Goal: Find specific page/section: Find specific page/section

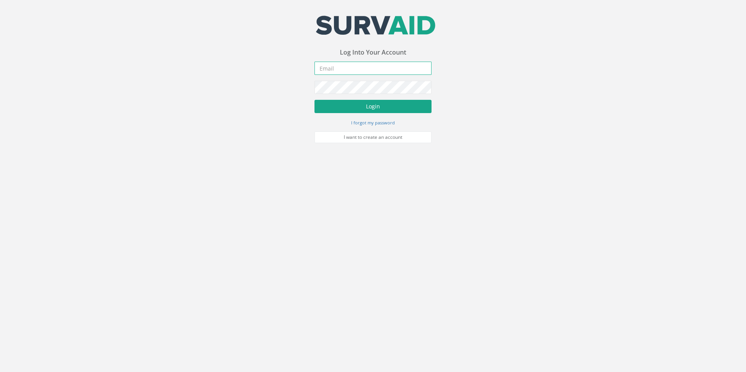
type input "[EMAIL_ADDRESS][DOMAIN_NAME]"
click at [370, 102] on button "Login" at bounding box center [372, 106] width 117 height 13
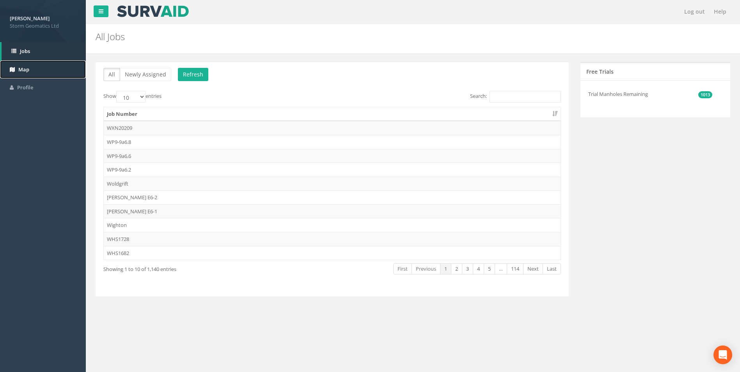
click at [46, 71] on link "Map" at bounding box center [43, 69] width 86 height 18
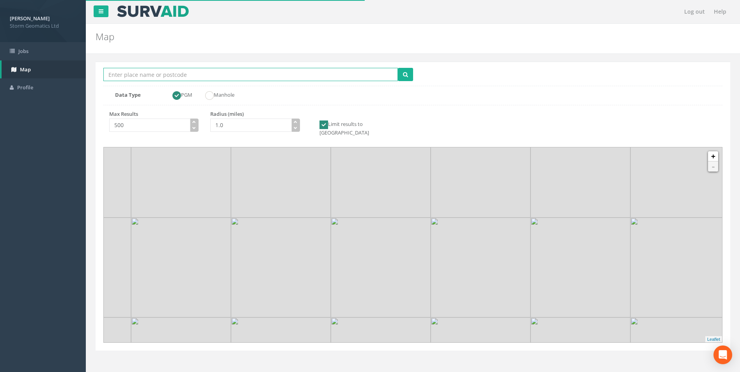
click at [203, 77] on input "Location Search Box" at bounding box center [250, 74] width 294 height 13
type input "Elstree"
click at [294, 121] on icon "button" at bounding box center [296, 122] width 4 height 4
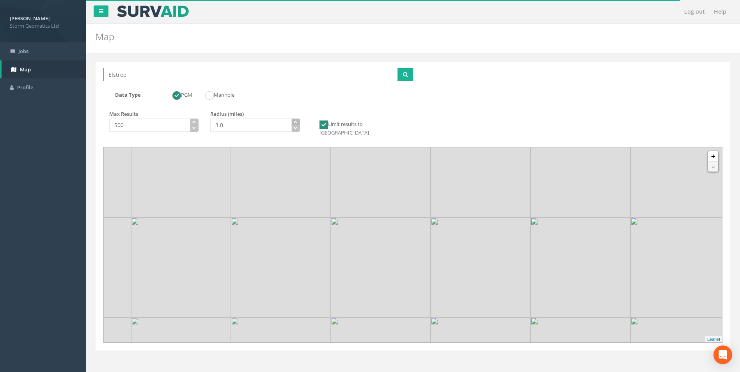
click at [294, 121] on icon "button" at bounding box center [296, 122] width 4 height 4
click at [295, 121] on icon "button" at bounding box center [296, 122] width 4 height 4
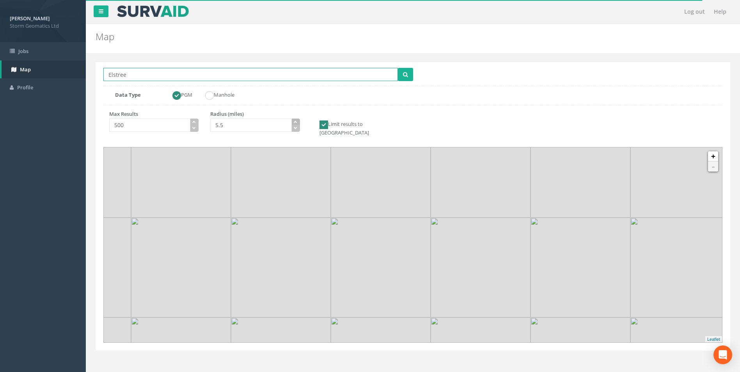
click at [295, 121] on icon "button" at bounding box center [296, 122] width 4 height 4
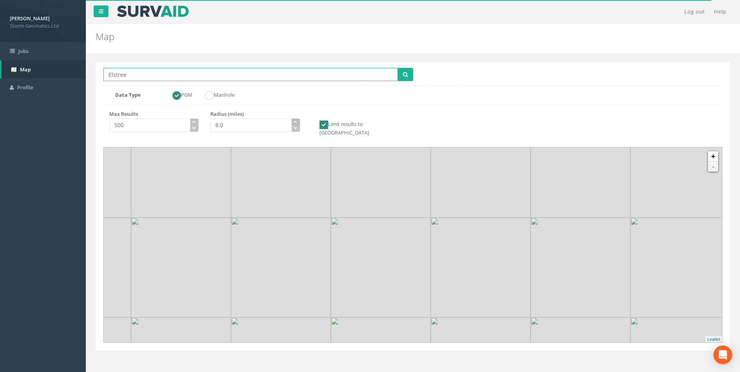
click at [295, 121] on icon "button" at bounding box center [296, 122] width 4 height 4
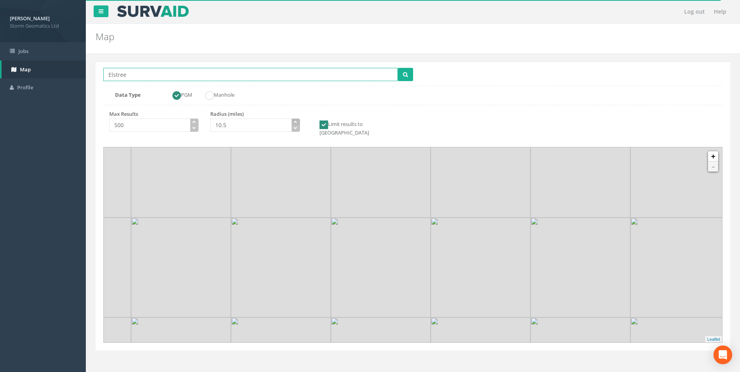
click at [295, 121] on icon "button" at bounding box center [296, 122] width 4 height 4
type input "10.0"
click at [295, 128] on icon "button" at bounding box center [296, 128] width 4 height 4
click at [403, 77] on icon "submit" at bounding box center [405, 74] width 5 height 5
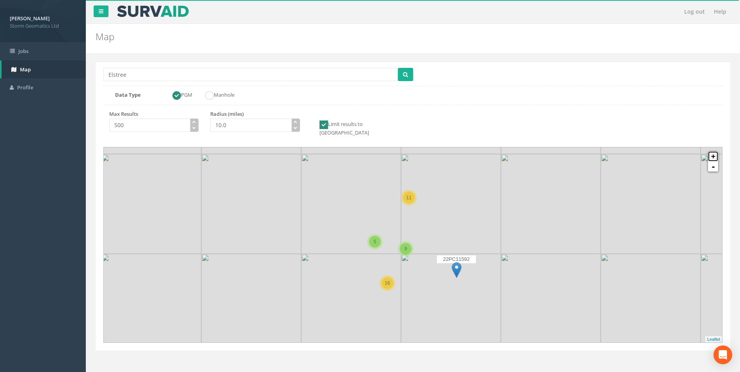
click at [714, 152] on link "+" at bounding box center [713, 156] width 10 height 10
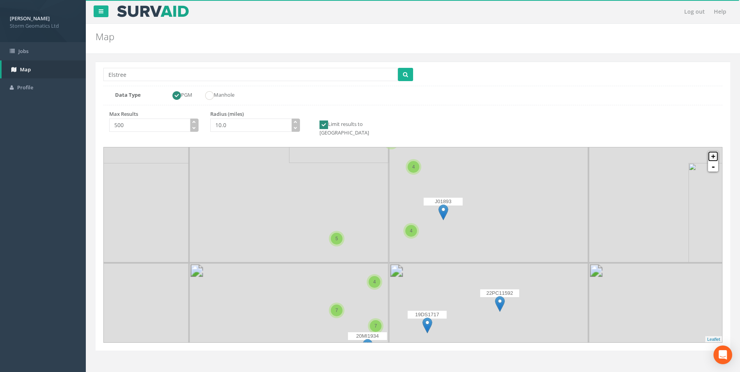
click at [714, 152] on link "+" at bounding box center [713, 156] width 10 height 10
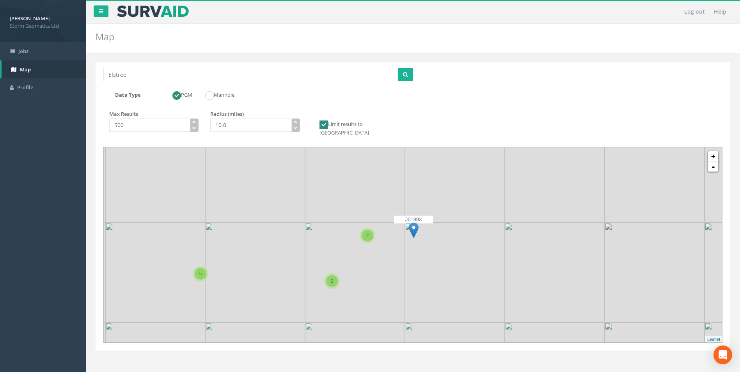
drag, startPoint x: 507, startPoint y: 237, endPoint x: 446, endPoint y: 282, distance: 76.1
click at [446, 282] on img at bounding box center [455, 273] width 100 height 100
click at [714, 151] on link "+" at bounding box center [713, 156] width 10 height 10
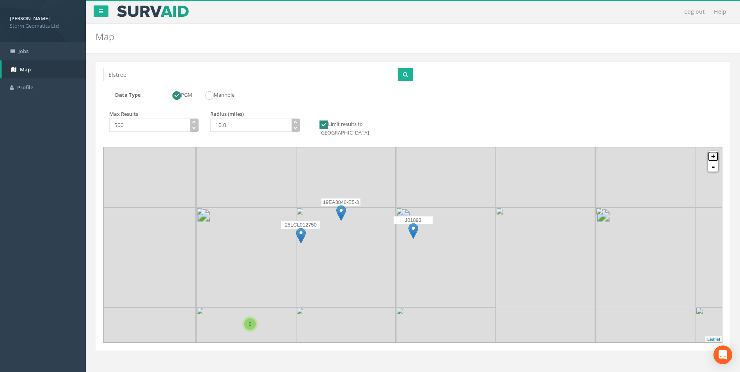
click at [714, 151] on link "+" at bounding box center [713, 156] width 10 height 10
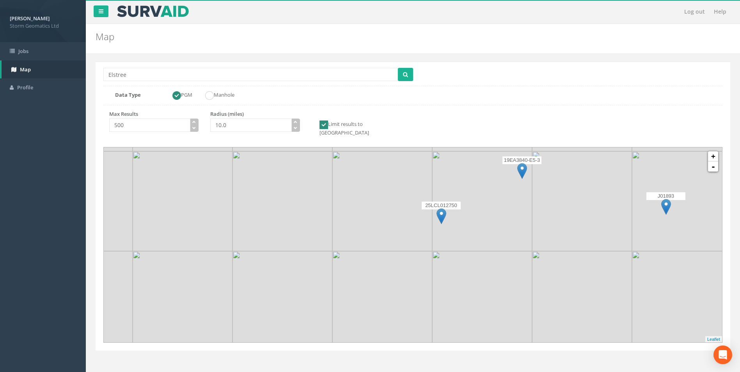
drag, startPoint x: 279, startPoint y: 249, endPoint x: 527, endPoint y: 225, distance: 249.1
click at [527, 225] on img at bounding box center [482, 201] width 100 height 100
click at [107, 73] on input "Elstree" at bounding box center [250, 74] width 294 height 13
type input "[PERSON_NAME][GEOGRAPHIC_DATA]"
click at [413, 78] on button "submit" at bounding box center [405, 74] width 15 height 13
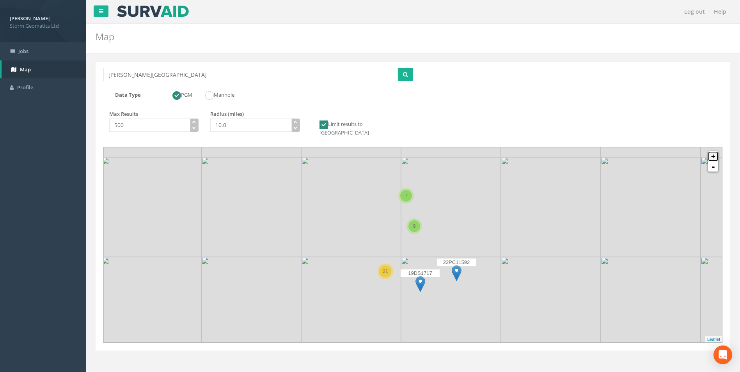
click at [716, 152] on link "+" at bounding box center [713, 156] width 10 height 10
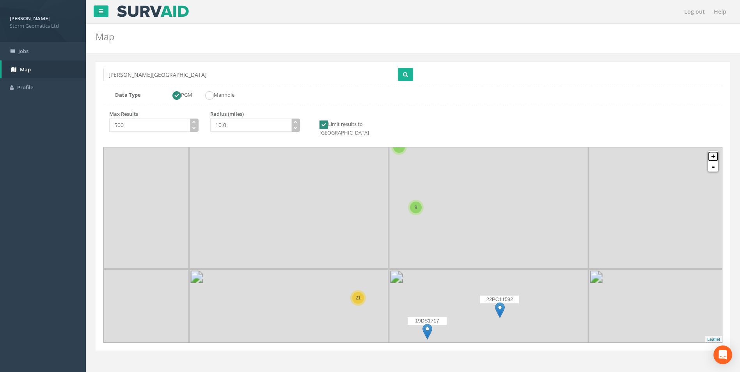
click at [716, 152] on link "+" at bounding box center [713, 156] width 10 height 10
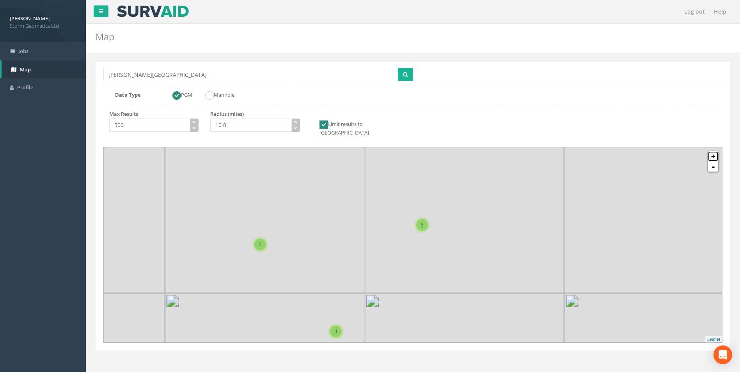
click at [716, 152] on link "+" at bounding box center [713, 156] width 10 height 10
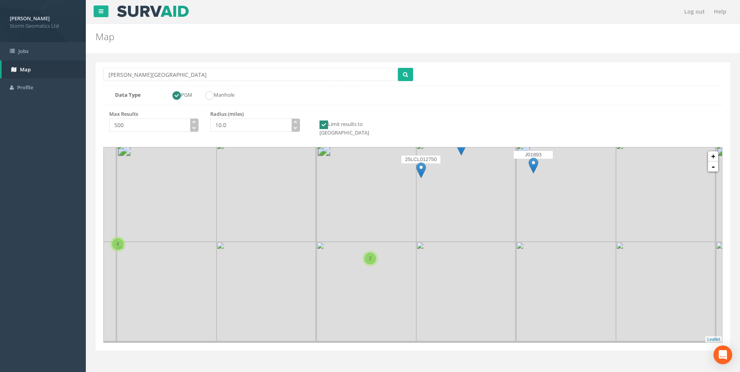
drag, startPoint x: 523, startPoint y: 181, endPoint x: 517, endPoint y: 255, distance: 73.9
click at [519, 246] on icon at bounding box center [413, 245] width 644 height 203
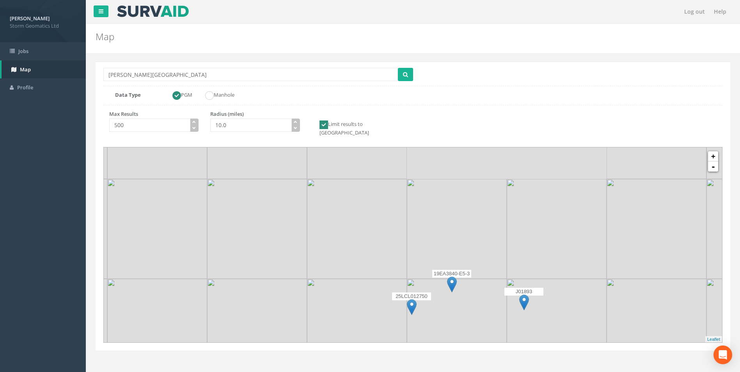
drag, startPoint x: 498, startPoint y: 200, endPoint x: 491, endPoint y: 286, distance: 86.1
click at [491, 286] on icon at bounding box center [406, 316] width 644 height 203
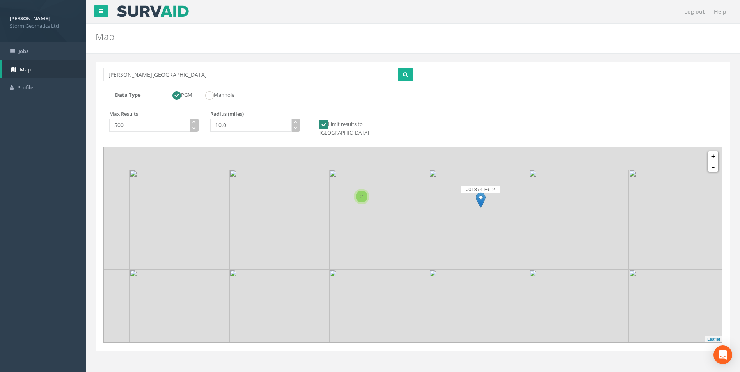
drag, startPoint x: 442, startPoint y: 211, endPoint x: 477, endPoint y: 322, distance: 115.8
click at [477, 322] on icon at bounding box center [436, 321] width 644 height 203
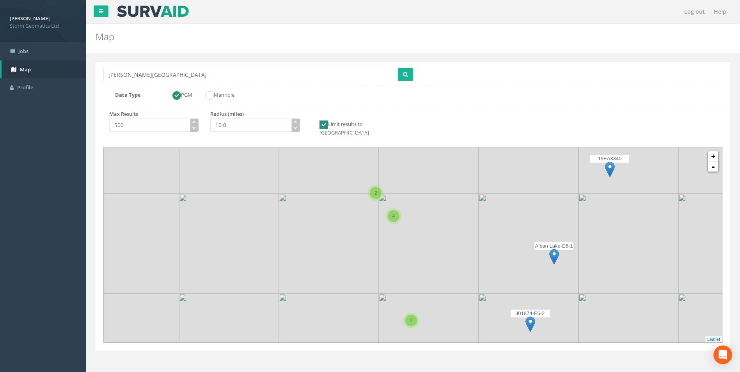
drag, startPoint x: 434, startPoint y: 226, endPoint x: 469, endPoint y: 308, distance: 89.1
click at [472, 314] on icon at bounding box center [450, 330] width 644 height 203
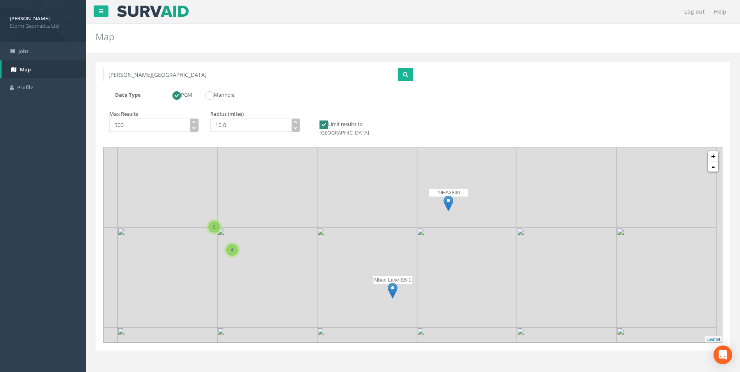
drag, startPoint x: 486, startPoint y: 220, endPoint x: 312, endPoint y: 245, distance: 175.1
click at [312, 245] on icon at bounding box center [251, 276] width 644 height 203
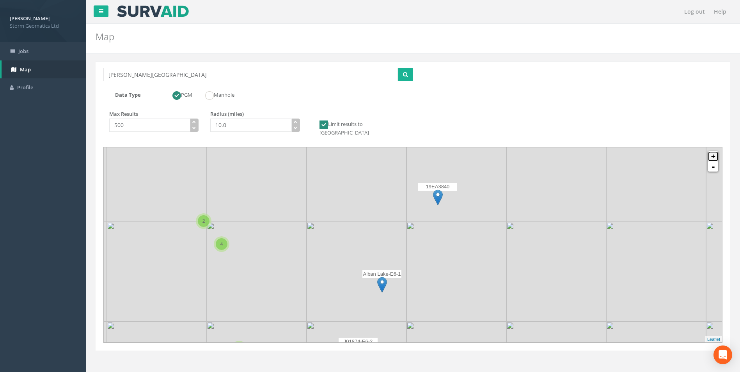
click at [712, 151] on link "+" at bounding box center [713, 156] width 10 height 10
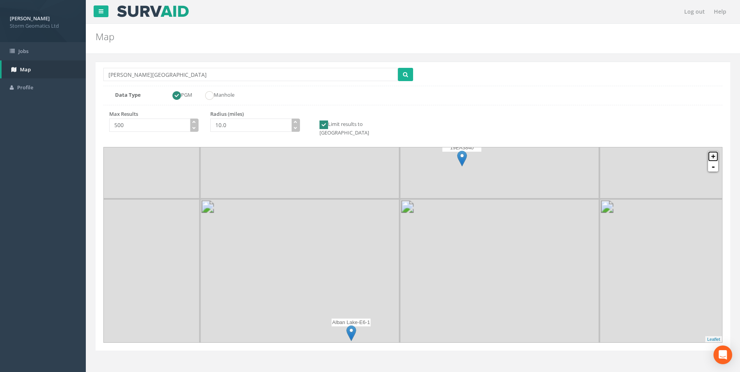
click at [712, 151] on link "+" at bounding box center [713, 156] width 10 height 10
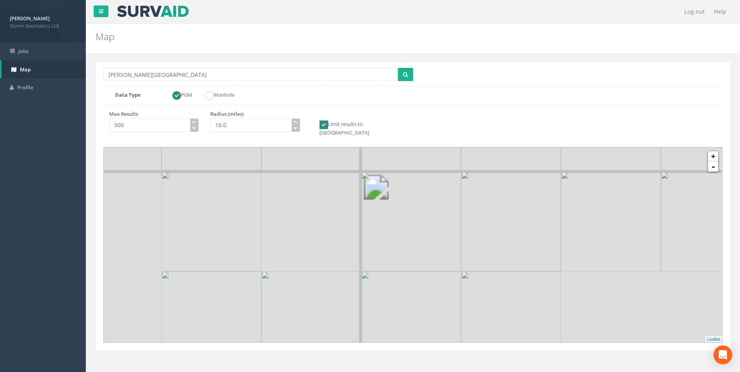
drag, startPoint x: 493, startPoint y: 237, endPoint x: 400, endPoint y: 315, distance: 121.2
click at [401, 314] on icon at bounding box center [388, 263] width 644 height 203
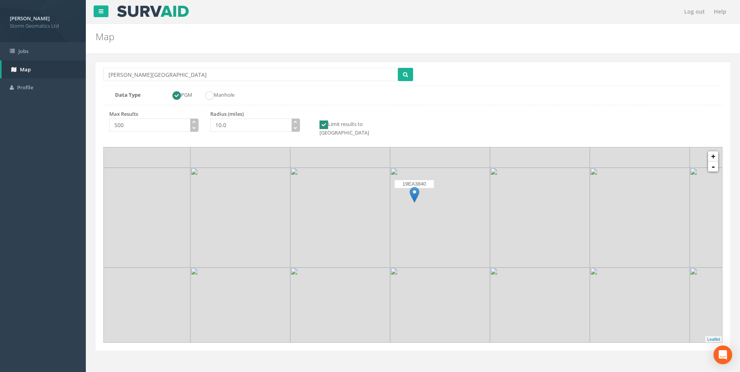
drag, startPoint x: 463, startPoint y: 252, endPoint x: 519, endPoint y: 231, distance: 60.2
drag, startPoint x: 397, startPoint y: 249, endPoint x: 503, endPoint y: 247, distance: 105.7
click at [487, 244] on icon at bounding box center [413, 245] width 644 height 203
drag, startPoint x: 397, startPoint y: 273, endPoint x: 534, endPoint y: 252, distance: 138.2
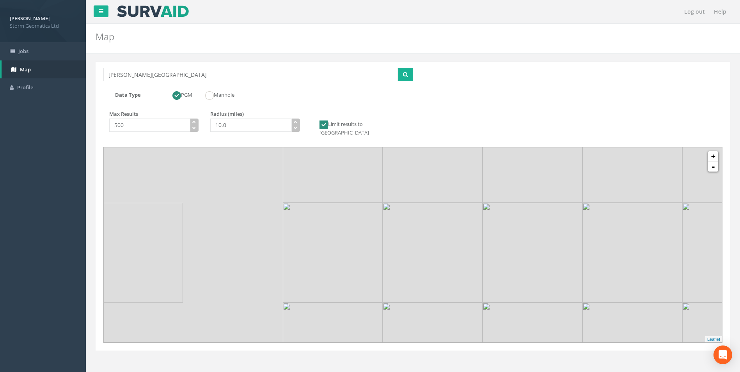
click at [530, 252] on icon at bounding box center [604, 236] width 644 height 203
drag, startPoint x: 517, startPoint y: 254, endPoint x: 523, endPoint y: 264, distance: 11.4
click at [523, 264] on icon at bounding box center [419, 254] width 644 height 203
click at [712, 161] on link "-" at bounding box center [713, 166] width 10 height 10
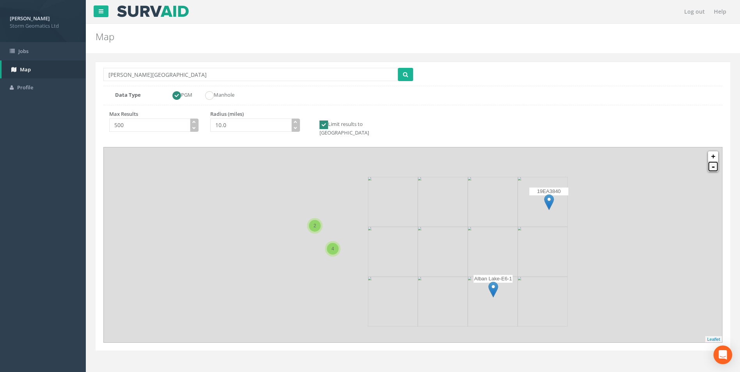
click at [712, 161] on link "-" at bounding box center [713, 166] width 10 height 10
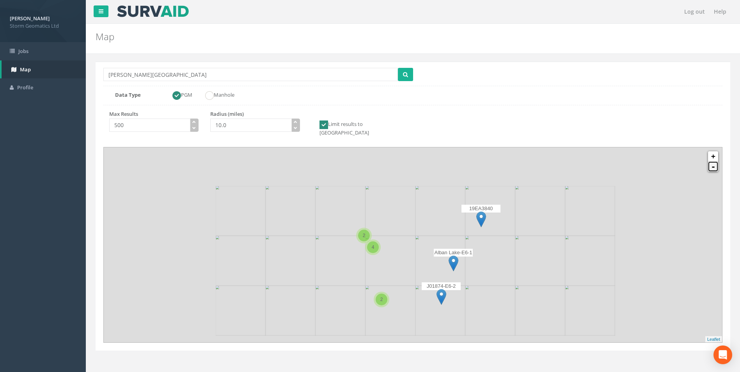
click at [712, 161] on link "-" at bounding box center [713, 166] width 10 height 10
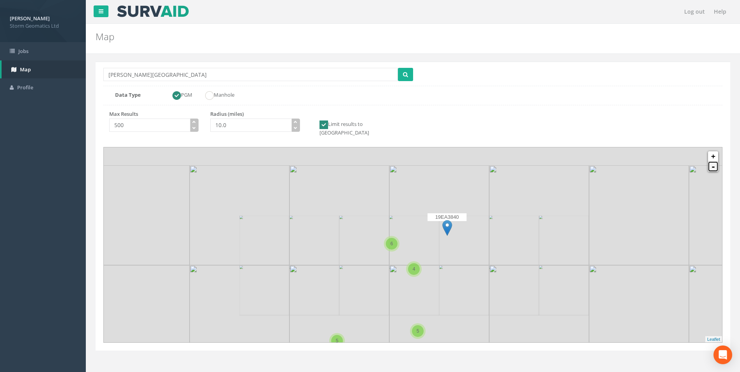
click at [712, 161] on link "-" at bounding box center [713, 166] width 10 height 10
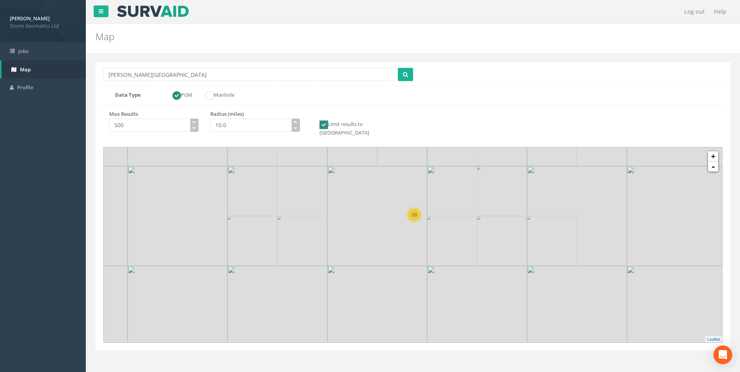
drag, startPoint x: 440, startPoint y: 252, endPoint x: 442, endPoint y: 222, distance: 30.5
click at [442, 222] on icon at bounding box center [416, 208] width 644 height 203
click at [713, 153] on link "+" at bounding box center [713, 156] width 10 height 10
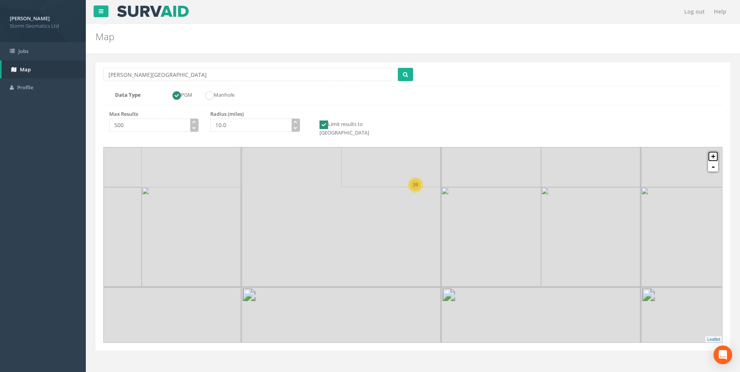
click at [713, 153] on link "+" at bounding box center [713, 156] width 10 height 10
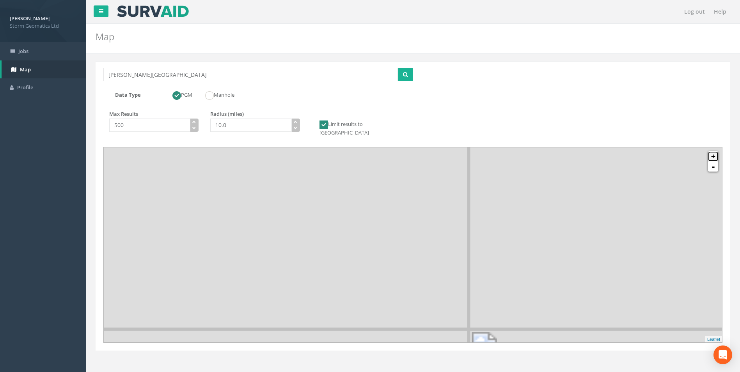
click at [713, 153] on link "+" at bounding box center [713, 156] width 10 height 10
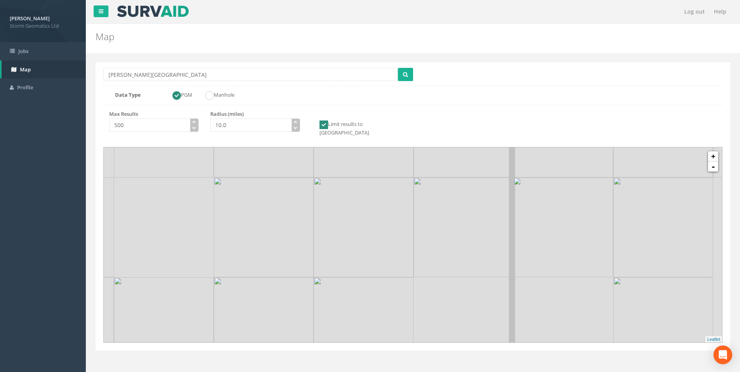
drag, startPoint x: 490, startPoint y: 253, endPoint x: 480, endPoint y: 268, distance: 17.9
click at [482, 280] on icon at bounding box center [401, 308] width 644 height 203
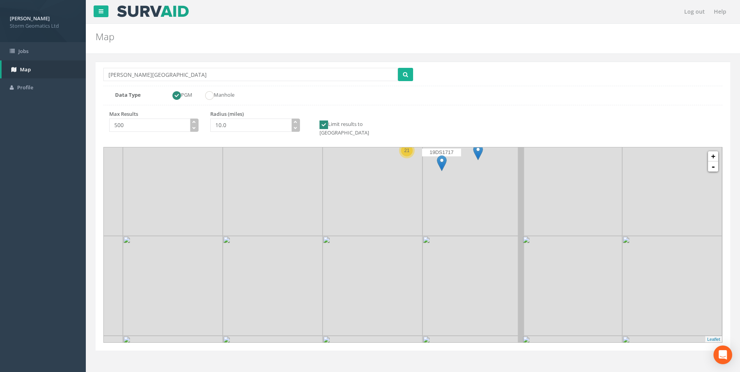
drag, startPoint x: 484, startPoint y: 237, endPoint x: 495, endPoint y: 282, distance: 46.7
click at [495, 282] on icon at bounding box center [425, 289] width 644 height 203
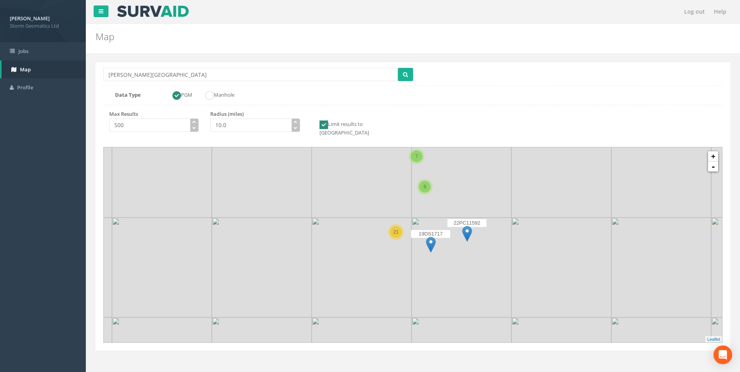
drag, startPoint x: 493, startPoint y: 231, endPoint x: 484, endPoint y: 312, distance: 80.9
click at [484, 312] on icon at bounding box center [402, 326] width 644 height 203
click at [713, 151] on link "+" at bounding box center [713, 156] width 10 height 10
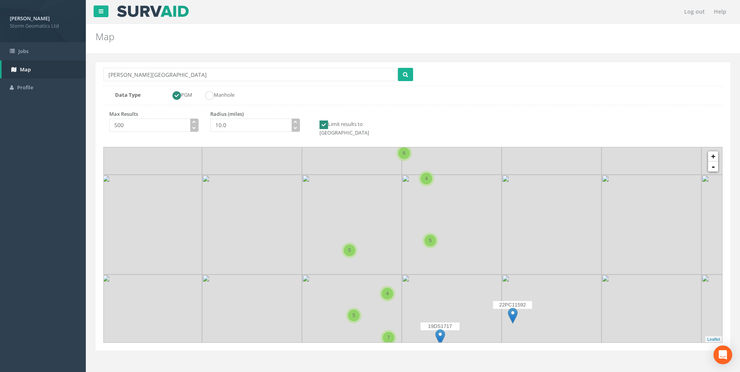
drag, startPoint x: 520, startPoint y: 198, endPoint x: 510, endPoint y: 278, distance: 80.1
click at [510, 278] on icon at bounding box center [405, 323] width 644 height 203
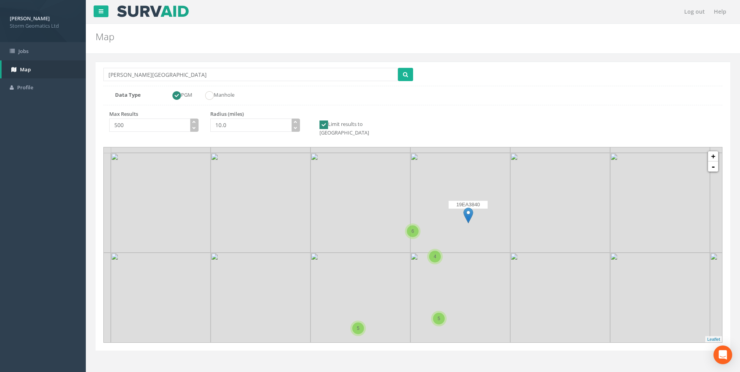
drag, startPoint x: 494, startPoint y: 202, endPoint x: 503, endPoint y: 285, distance: 83.5
click at [503, 285] on icon at bounding box center [421, 322] width 644 height 203
click at [713, 163] on link "-" at bounding box center [713, 166] width 10 height 10
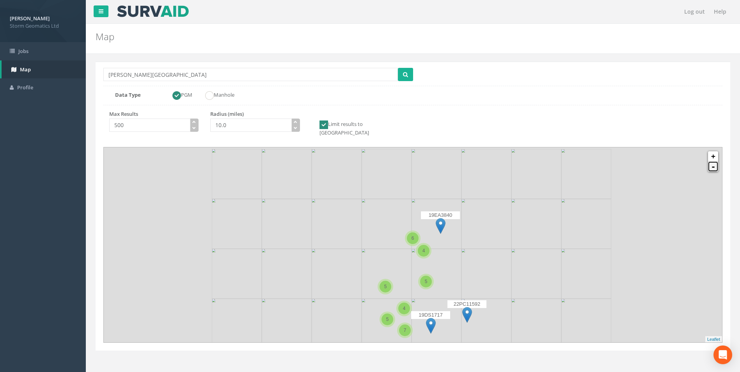
click at [713, 163] on link "-" at bounding box center [713, 166] width 10 height 10
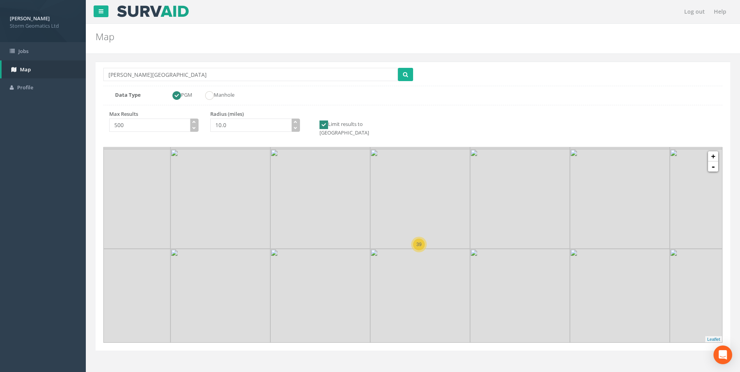
drag, startPoint x: 470, startPoint y: 250, endPoint x: 474, endPoint y: 238, distance: 13.1
click at [474, 238] on icon at bounding box center [421, 222] width 644 height 203
click at [712, 151] on link "+" at bounding box center [713, 156] width 10 height 10
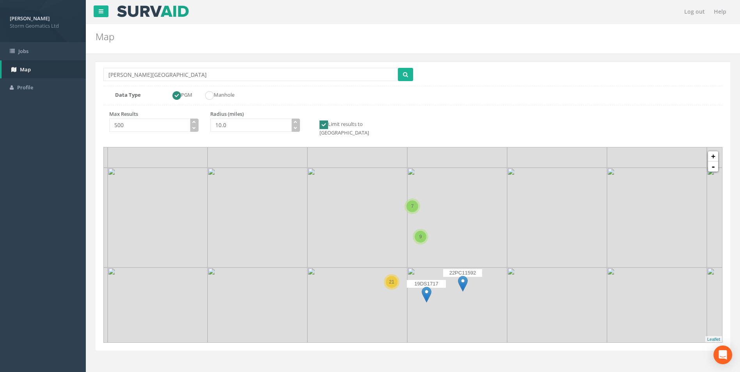
drag, startPoint x: 596, startPoint y: 264, endPoint x: 576, endPoint y: 279, distance: 24.5
click at [576, 279] on icon at bounding box center [393, 259] width 644 height 203
click at [714, 151] on link "+" at bounding box center [713, 156] width 10 height 10
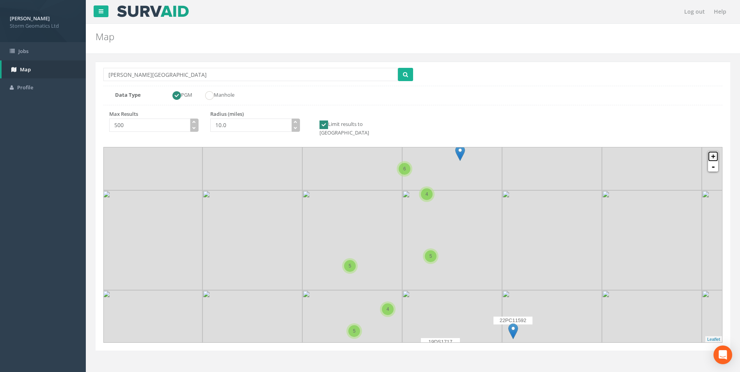
click at [715, 151] on link "+" at bounding box center [713, 156] width 10 height 10
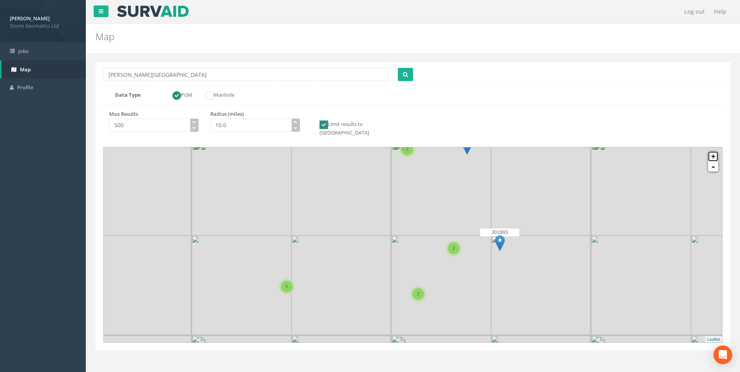
click at [715, 151] on link "+" at bounding box center [713, 156] width 10 height 10
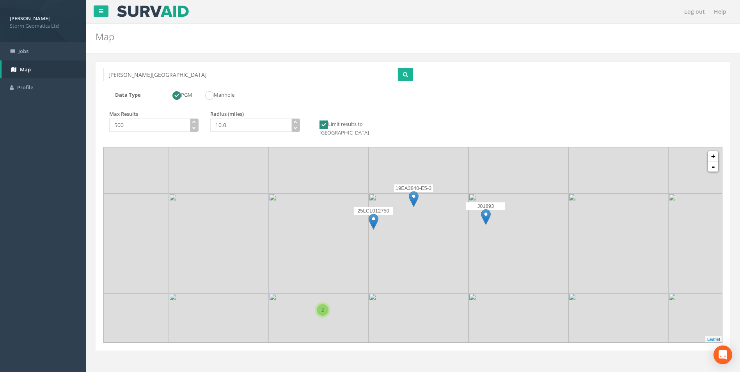
drag, startPoint x: 584, startPoint y: 273, endPoint x: 477, endPoint y: 237, distance: 112.8
click at [477, 237] on icon at bounding box center [312, 212] width 644 height 203
click at [718, 151] on link "+" at bounding box center [713, 156] width 10 height 10
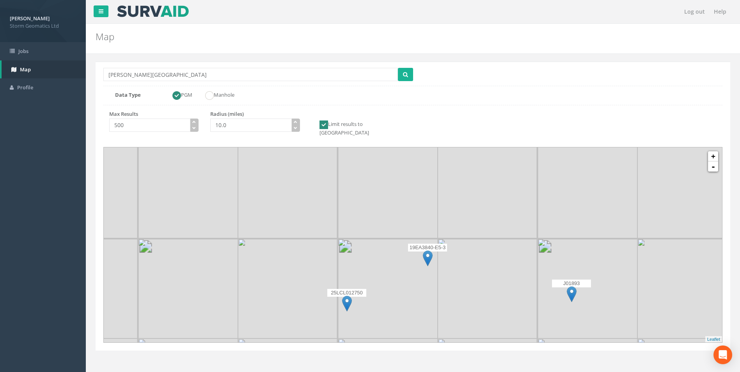
drag, startPoint x: 489, startPoint y: 233, endPoint x: 502, endPoint y: 309, distance: 77.4
click at [502, 309] on icon at bounding box center [427, 341] width 644 height 203
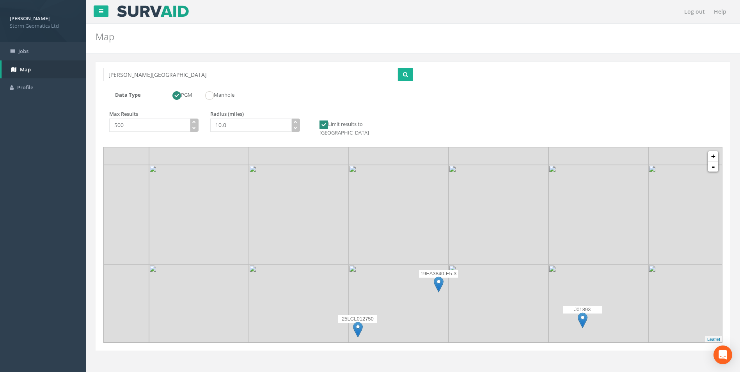
drag, startPoint x: 489, startPoint y: 240, endPoint x: 500, endPoint y: 269, distance: 31.4
click at [500, 269] on icon at bounding box center [424, 271] width 644 height 203
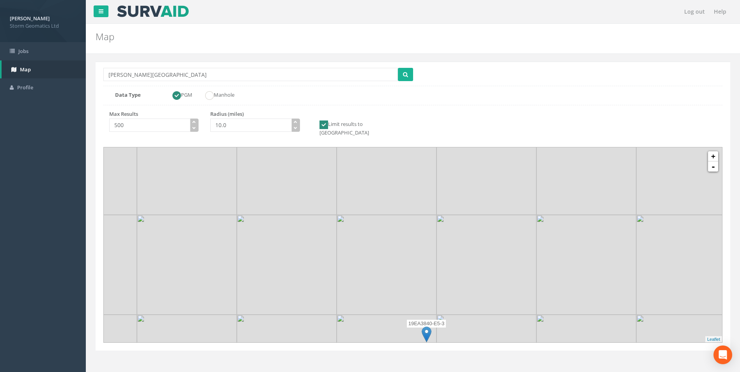
drag, startPoint x: 455, startPoint y: 242, endPoint x: 445, endPoint y: 301, distance: 59.8
click at [445, 301] on icon at bounding box center [401, 294] width 644 height 203
drag, startPoint x: 446, startPoint y: 237, endPoint x: 325, endPoint y: 345, distance: 162.4
click at [325, 345] on div "Location Search [GEOGRAPHIC_DATA][PERSON_NAME] Multiple Locations Found Data Ty…" at bounding box center [413, 215] width 642 height 322
drag, startPoint x: 371, startPoint y: 254, endPoint x: 532, endPoint y: 346, distance: 185.8
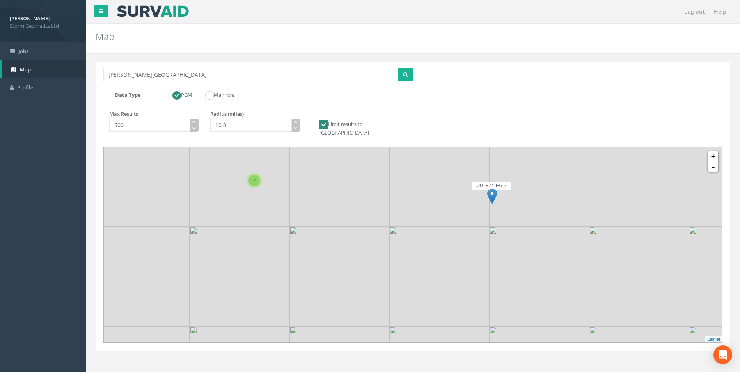
click at [532, 346] on div "Location Search [GEOGRAPHIC_DATA][PERSON_NAME] Multiple Locations Found Data Ty…" at bounding box center [413, 215] width 642 height 322
drag, startPoint x: 518, startPoint y: 282, endPoint x: 515, endPoint y: 348, distance: 66.8
click at [515, 348] on div "Location Search [GEOGRAPHIC_DATA][PERSON_NAME] Multiple Locations Found Data Ty…" at bounding box center [413, 215] width 642 height 322
drag, startPoint x: 565, startPoint y: 294, endPoint x: 365, endPoint y: 166, distance: 237.5
click at [357, 146] on icon at bounding box center [206, 119] width 644 height 203
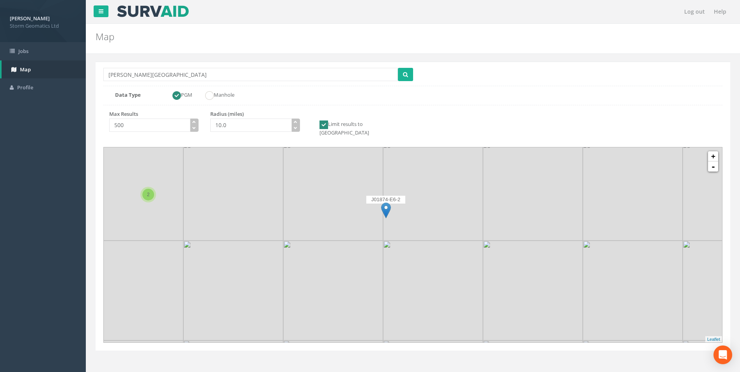
drag, startPoint x: 362, startPoint y: 243, endPoint x: 469, endPoint y: 325, distance: 134.9
click at [469, 325] on icon at bounding box center [518, 313] width 644 height 203
click at [712, 161] on link "-" at bounding box center [713, 166] width 10 height 10
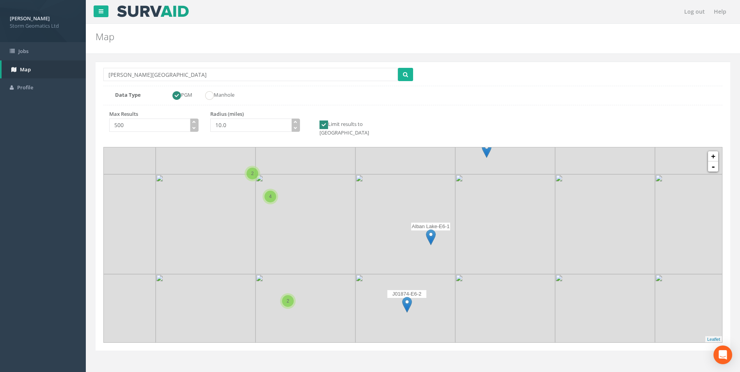
drag, startPoint x: 558, startPoint y: 218, endPoint x: 563, endPoint y: 297, distance: 79.4
click at [565, 302] on icon at bounding box center [420, 326] width 644 height 203
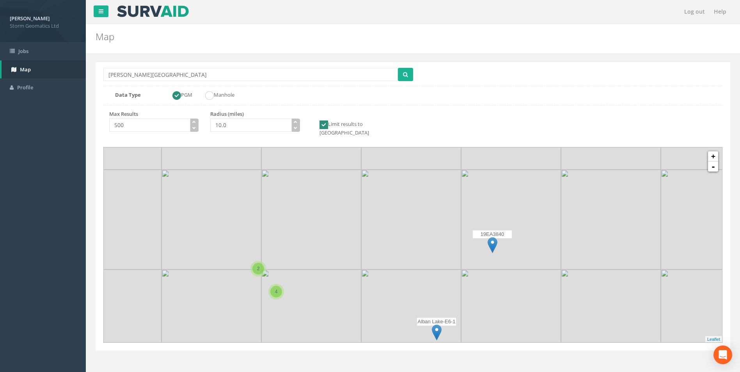
drag, startPoint x: 548, startPoint y: 219, endPoint x: 543, endPoint y: 334, distance: 115.1
click at [543, 334] on icon at bounding box center [419, 338] width 644 height 203
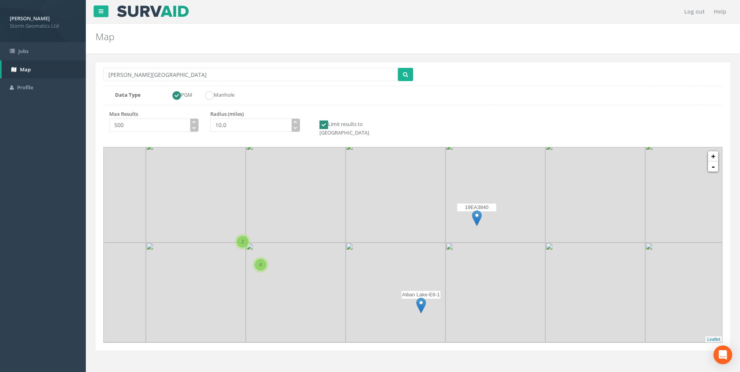
drag, startPoint x: 541, startPoint y: 241, endPoint x: 552, endPoint y: 174, distance: 68.0
click at [553, 168] on icon at bounding box center [408, 196] width 644 height 203
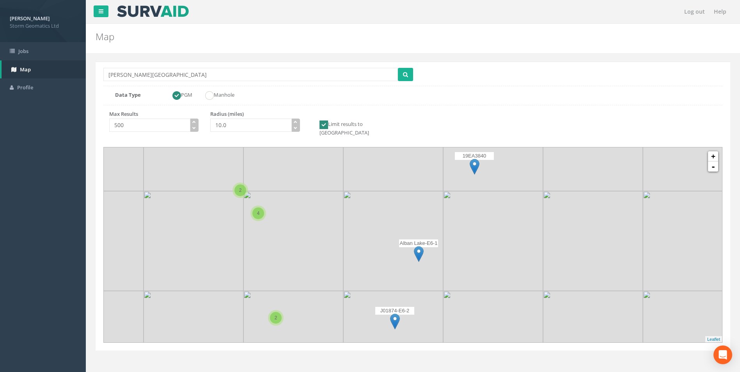
drag, startPoint x: 532, startPoint y: 275, endPoint x: 529, endPoint y: 209, distance: 66.8
click at [529, 202] on icon at bounding box center [412, 202] width 644 height 203
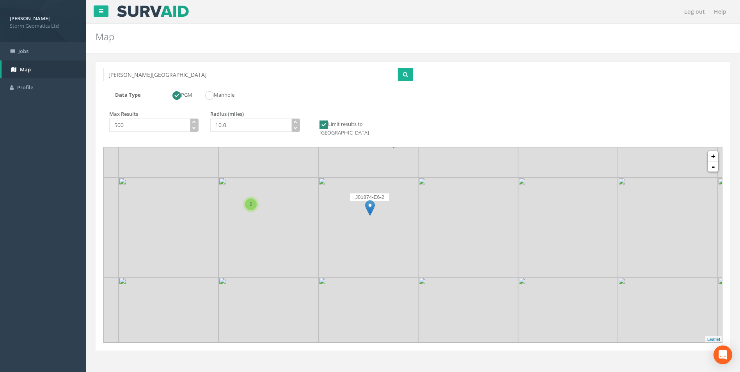
drag, startPoint x: 540, startPoint y: 281, endPoint x: 518, endPoint y: 204, distance: 79.8
click at [518, 204] on icon at bounding box center [390, 161] width 644 height 203
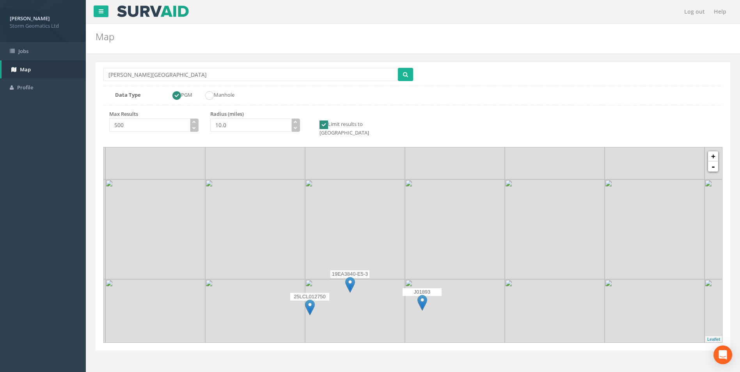
drag, startPoint x: 524, startPoint y: 279, endPoint x: 510, endPoint y: 181, distance: 99.2
click at [510, 181] on icon at bounding box center [400, 147] width 644 height 203
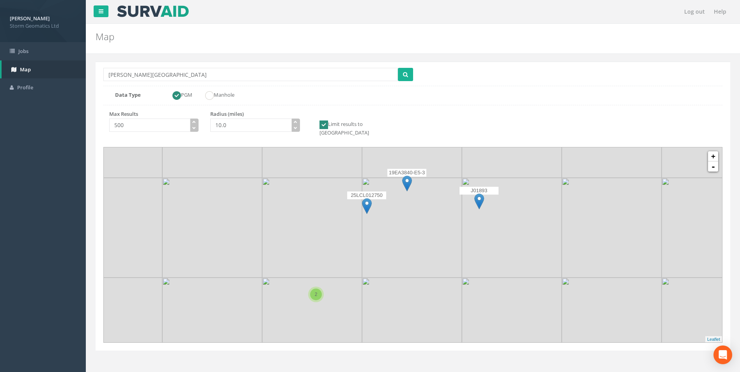
drag, startPoint x: 522, startPoint y: 266, endPoint x: 579, endPoint y: 163, distance: 117.3
click at [579, 163] on icon at bounding box center [470, 143] width 644 height 203
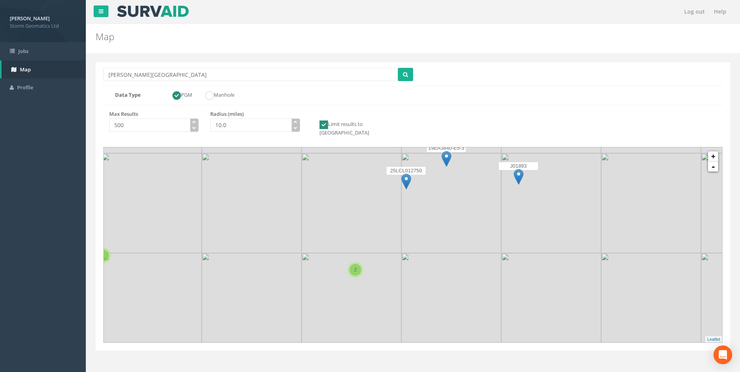
drag, startPoint x: 409, startPoint y: 253, endPoint x: 447, endPoint y: 229, distance: 43.8
click at [447, 229] on icon at bounding box center [452, 220] width 644 height 203
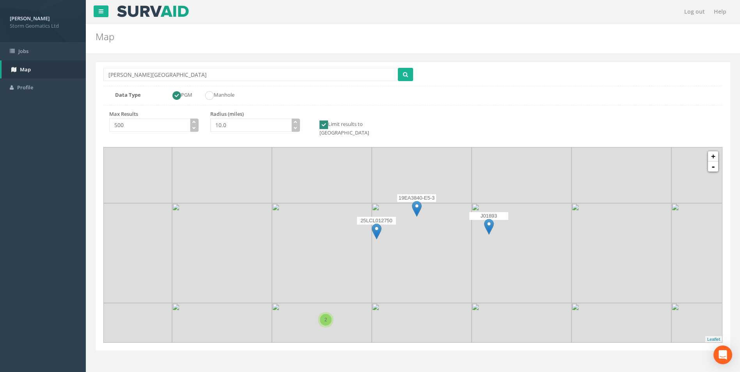
drag, startPoint x: 441, startPoint y: 230, endPoint x: 411, endPoint y: 280, distance: 58.1
click at [411, 280] on icon at bounding box center [383, 294] width 644 height 203
click at [713, 151] on link "+" at bounding box center [713, 156] width 10 height 10
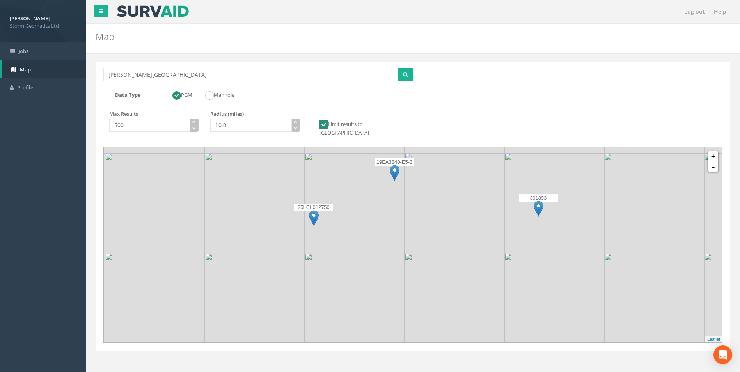
drag, startPoint x: 397, startPoint y: 253, endPoint x: 360, endPoint y: 248, distance: 37.5
click at [360, 248] on icon at bounding box center [387, 236] width 644 height 203
click at [711, 161] on link "-" at bounding box center [713, 166] width 10 height 10
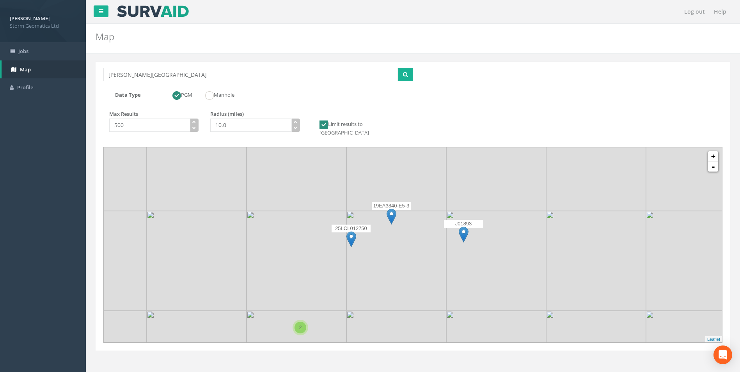
drag, startPoint x: 607, startPoint y: 222, endPoint x: 600, endPoint y: 232, distance: 13.0
click at [600, 232] on icon at bounding box center [406, 255] width 644 height 203
click at [350, 232] on img at bounding box center [351, 239] width 10 height 16
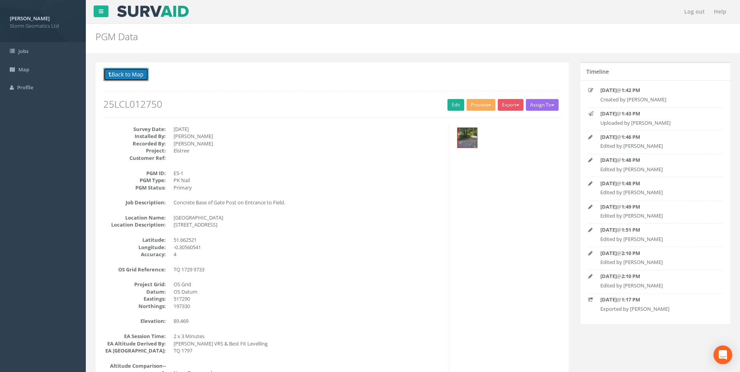
click at [136, 73] on button "Back to Map" at bounding box center [125, 74] width 45 height 13
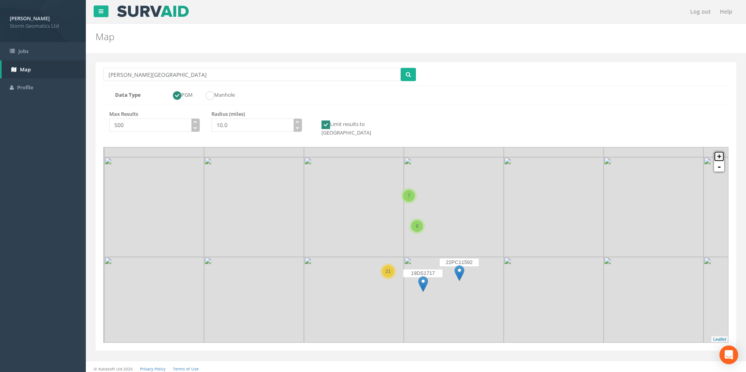
click at [719, 151] on link "+" at bounding box center [719, 156] width 10 height 10
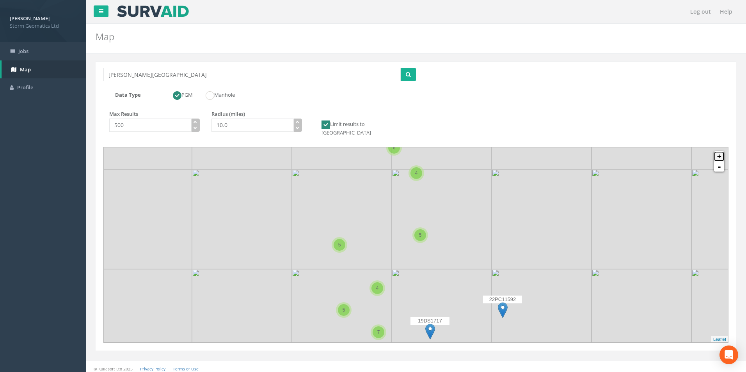
click at [719, 151] on link "+" at bounding box center [719, 156] width 10 height 10
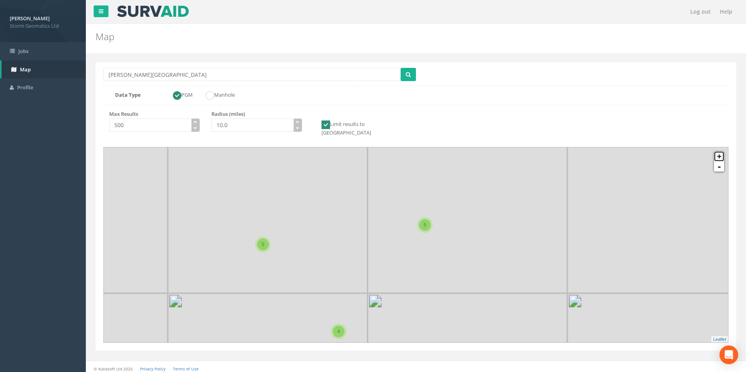
click at [719, 151] on link "+" at bounding box center [719, 156] width 10 height 10
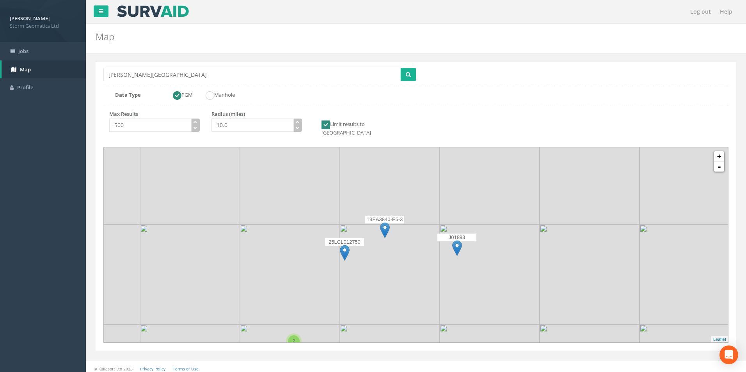
drag, startPoint x: 534, startPoint y: 246, endPoint x: 487, endPoint y: 295, distance: 67.6
click at [487, 295] on img at bounding box center [490, 275] width 100 height 100
click at [385, 222] on img at bounding box center [385, 230] width 10 height 16
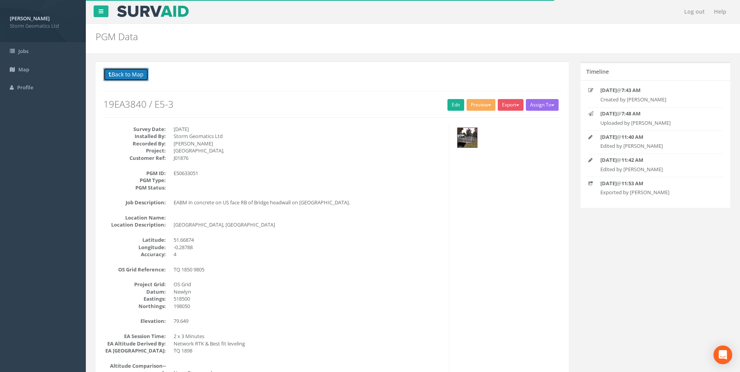
click at [142, 77] on button "Back to Map" at bounding box center [125, 74] width 45 height 13
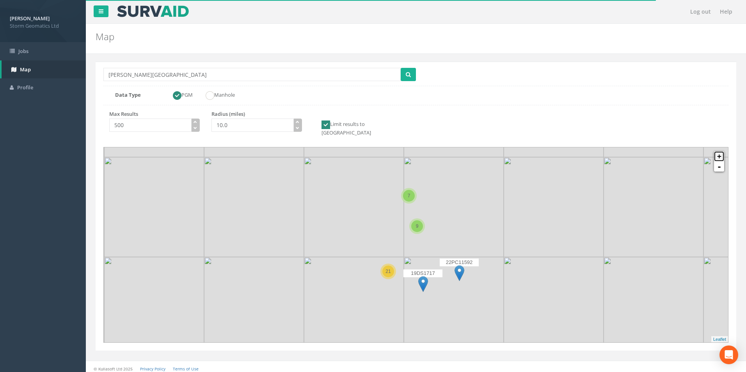
click at [720, 151] on link "+" at bounding box center [719, 156] width 10 height 10
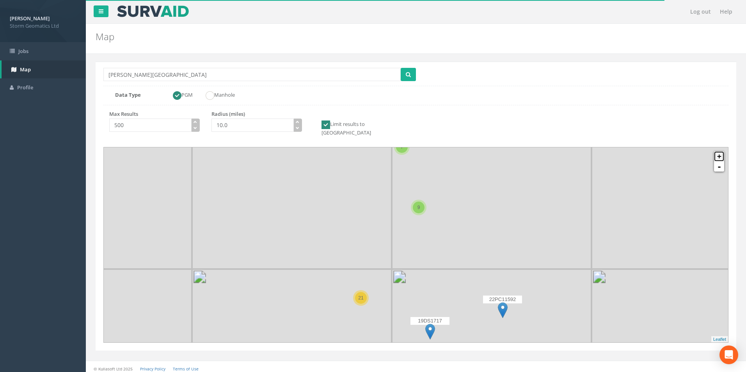
click at [720, 151] on link "+" at bounding box center [719, 156] width 10 height 10
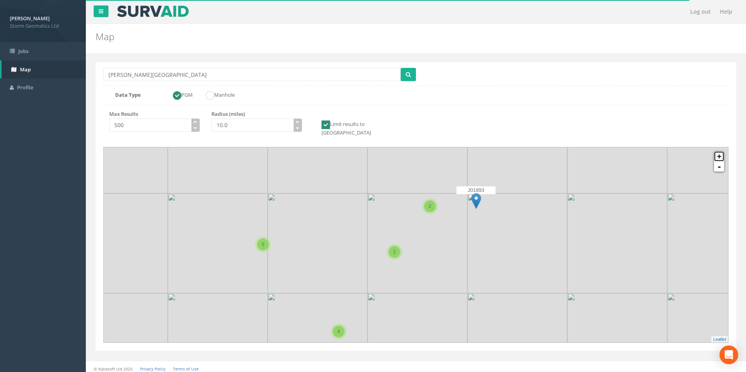
click at [720, 151] on link "+" at bounding box center [719, 156] width 10 height 10
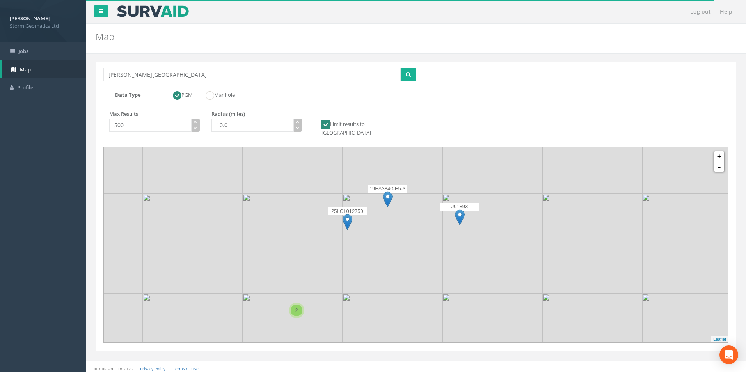
drag, startPoint x: 432, startPoint y: 244, endPoint x: 390, endPoint y: 275, distance: 52.3
click at [390, 275] on img at bounding box center [392, 244] width 100 height 100
click at [461, 209] on img at bounding box center [460, 217] width 10 height 16
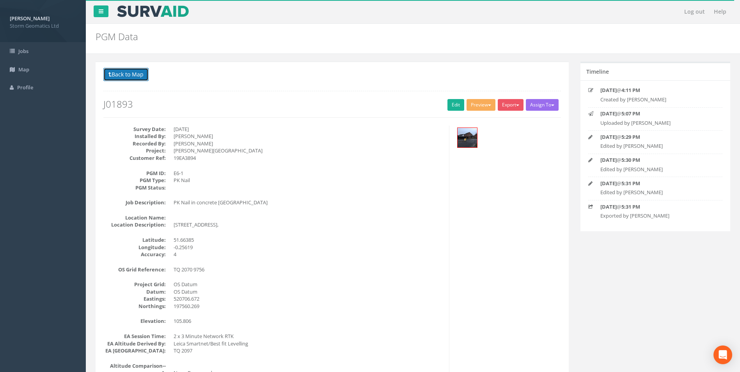
click at [129, 76] on button "Back to Map" at bounding box center [125, 74] width 45 height 13
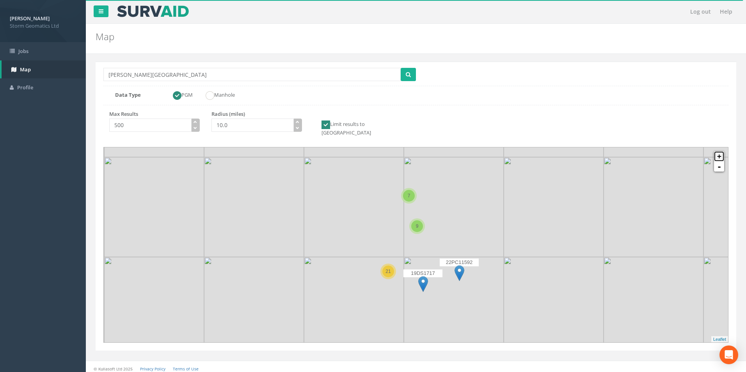
click at [720, 151] on link "+" at bounding box center [719, 156] width 10 height 10
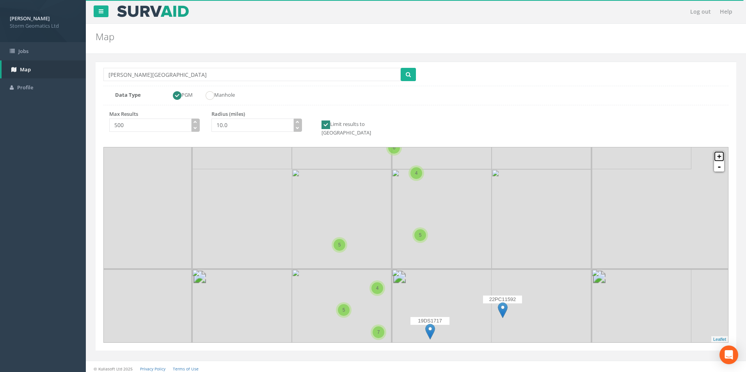
click at [720, 151] on link "+" at bounding box center [719, 156] width 10 height 10
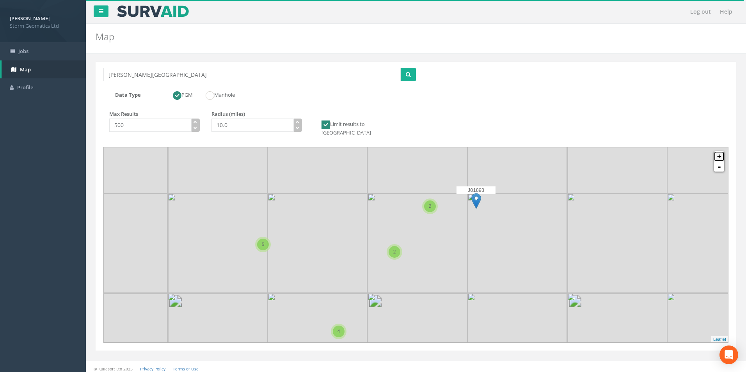
click at [720, 151] on link "+" at bounding box center [719, 156] width 10 height 10
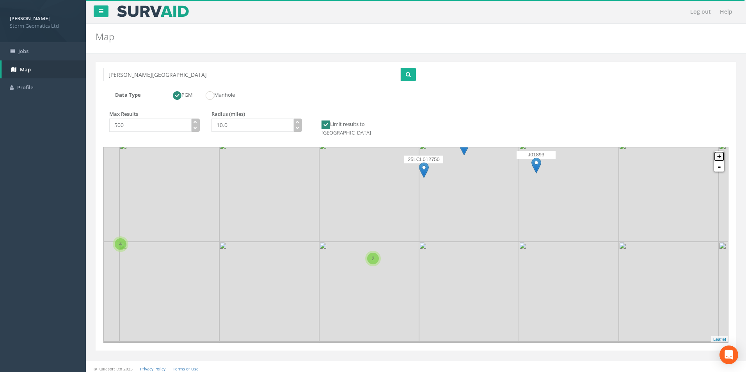
click at [720, 151] on link "+" at bounding box center [719, 156] width 10 height 10
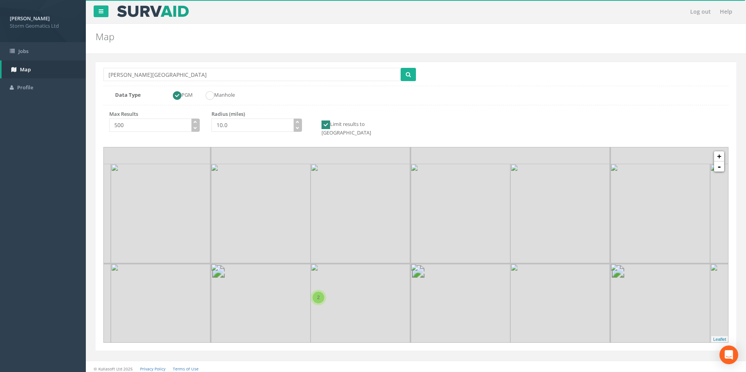
drag, startPoint x: 463, startPoint y: 221, endPoint x: 440, endPoint y: 272, distance: 56.4
click at [440, 264] on img at bounding box center [460, 214] width 100 height 100
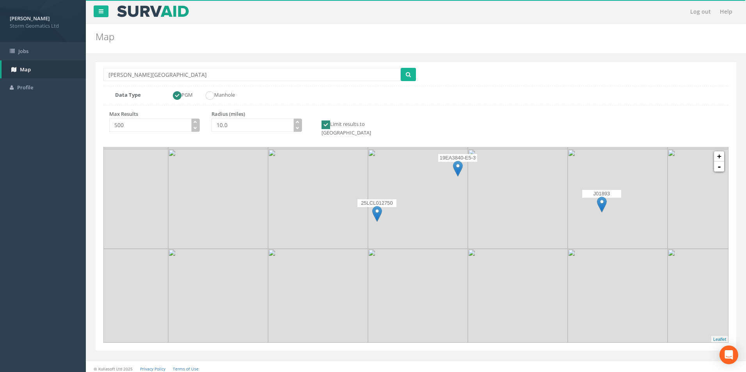
drag, startPoint x: 457, startPoint y: 221, endPoint x: 404, endPoint y: 245, distance: 58.5
click at [436, 259] on img at bounding box center [418, 299] width 100 height 100
click at [377, 207] on img at bounding box center [375, 215] width 10 height 16
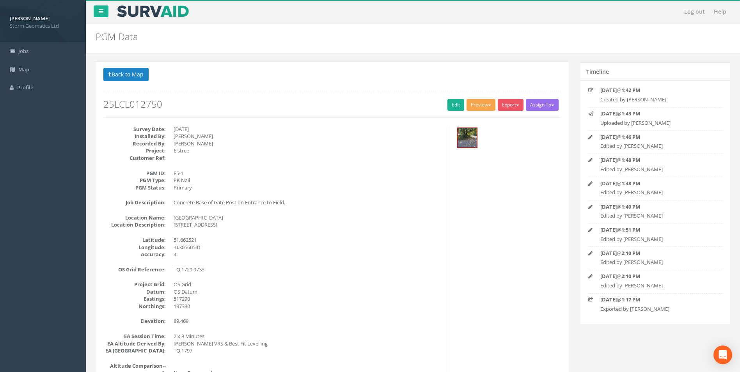
click at [480, 103] on button "Preview" at bounding box center [480, 105] width 29 height 12
click at [465, 125] on link "Storm Geomatics" at bounding box center [465, 121] width 61 height 12
